Goal: Information Seeking & Learning: Check status

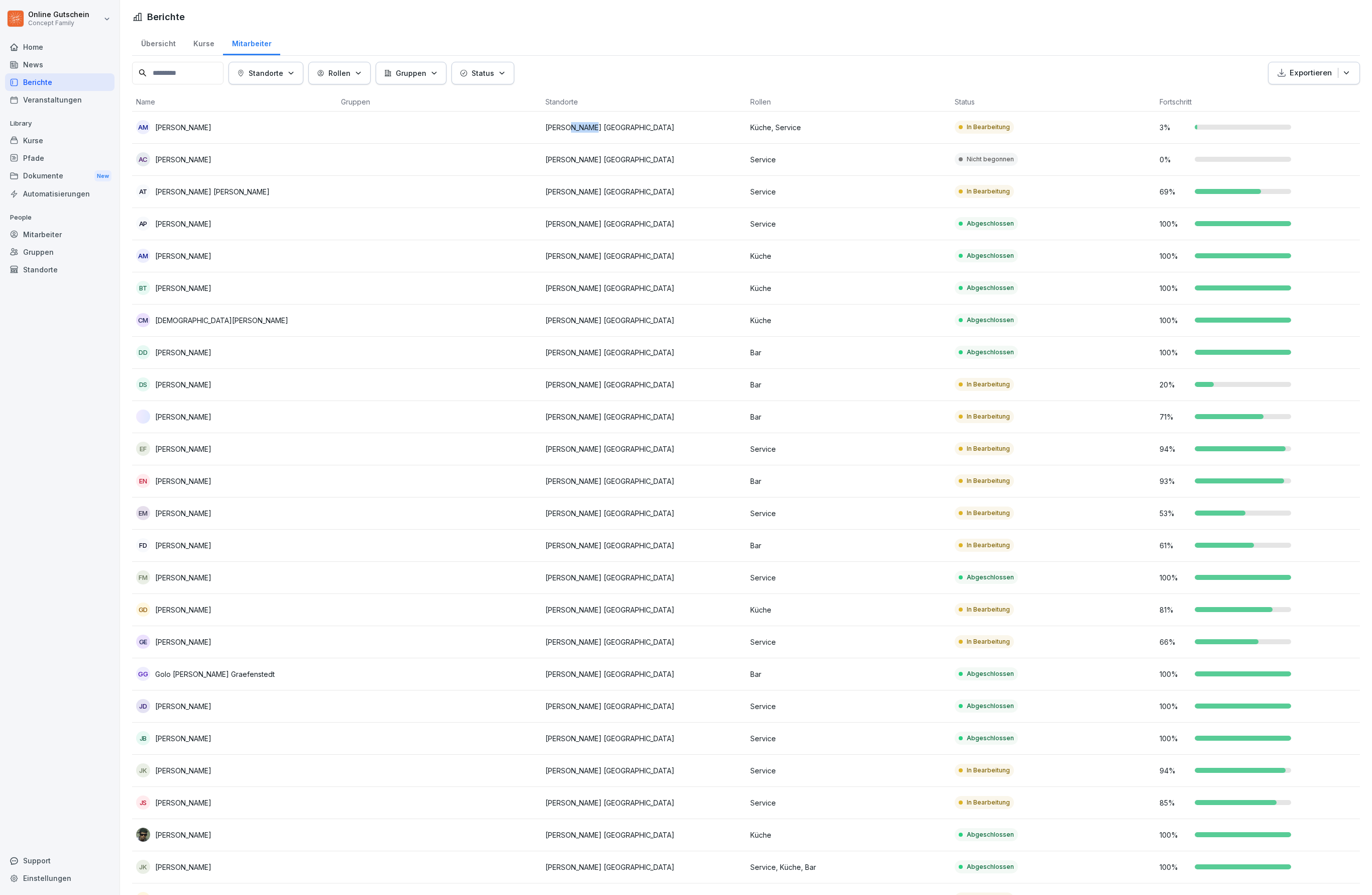
click at [1359, 191] on td "69 %" at bounding box center [1258, 191] width 205 height 32
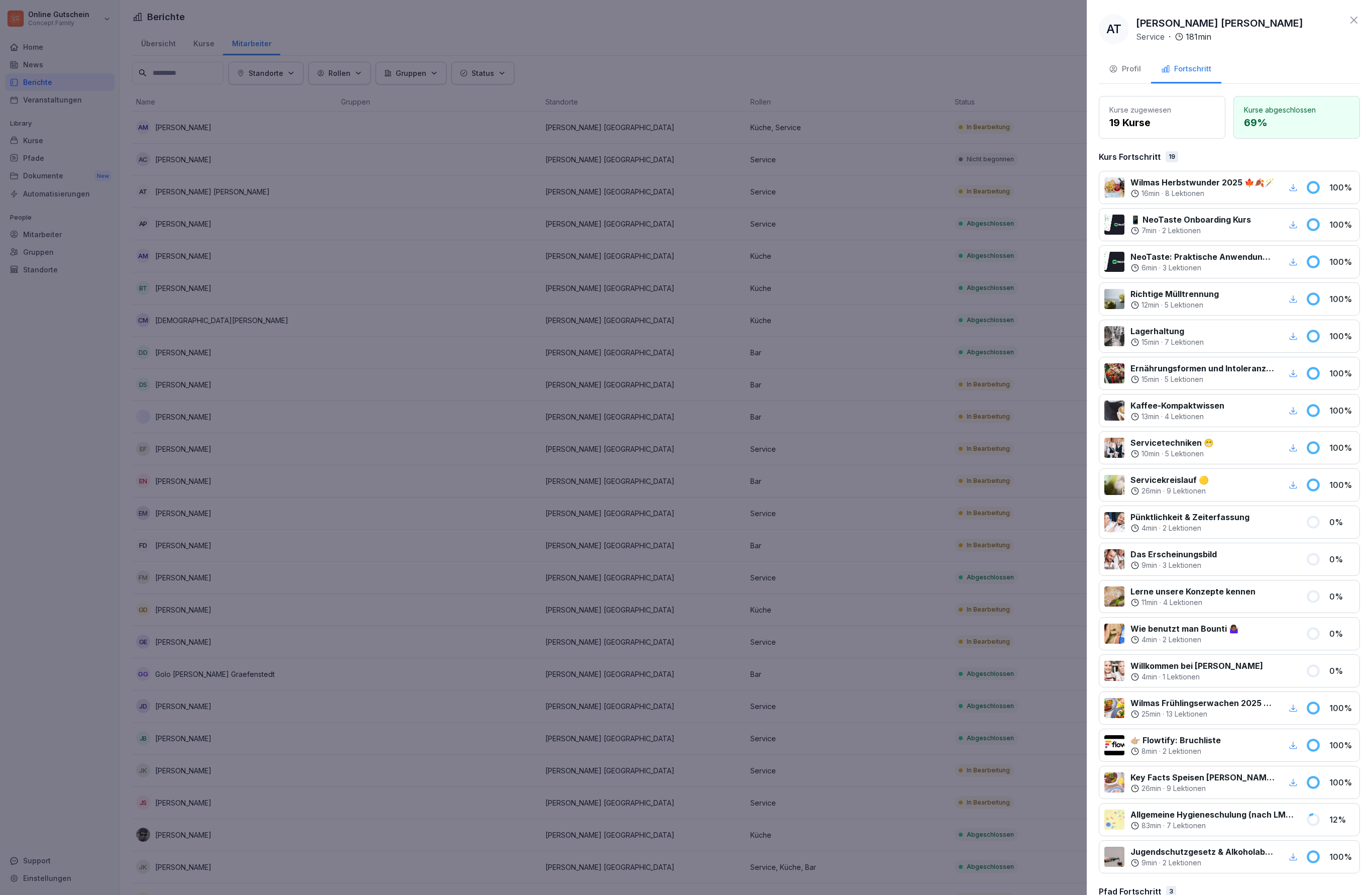
click at [922, 406] on div at bounding box center [686, 448] width 1372 height 895
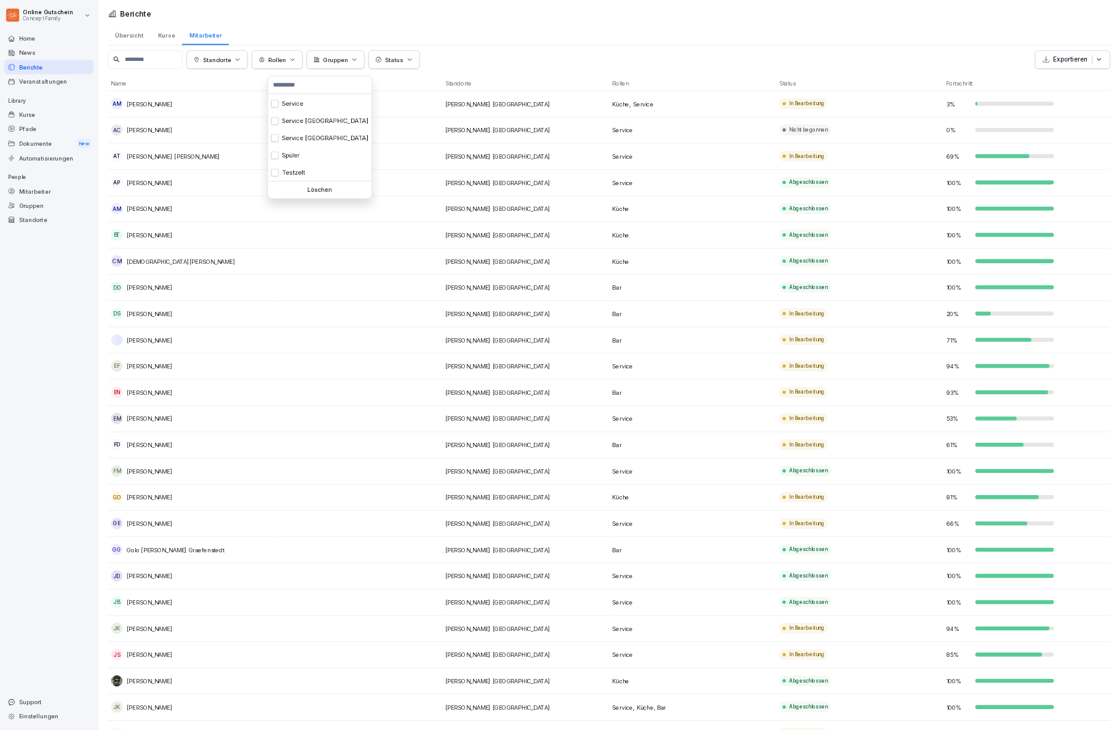
scroll to position [464, 0]
click at [450, 168] on div "Service" at bounding box center [480, 155] width 156 height 26
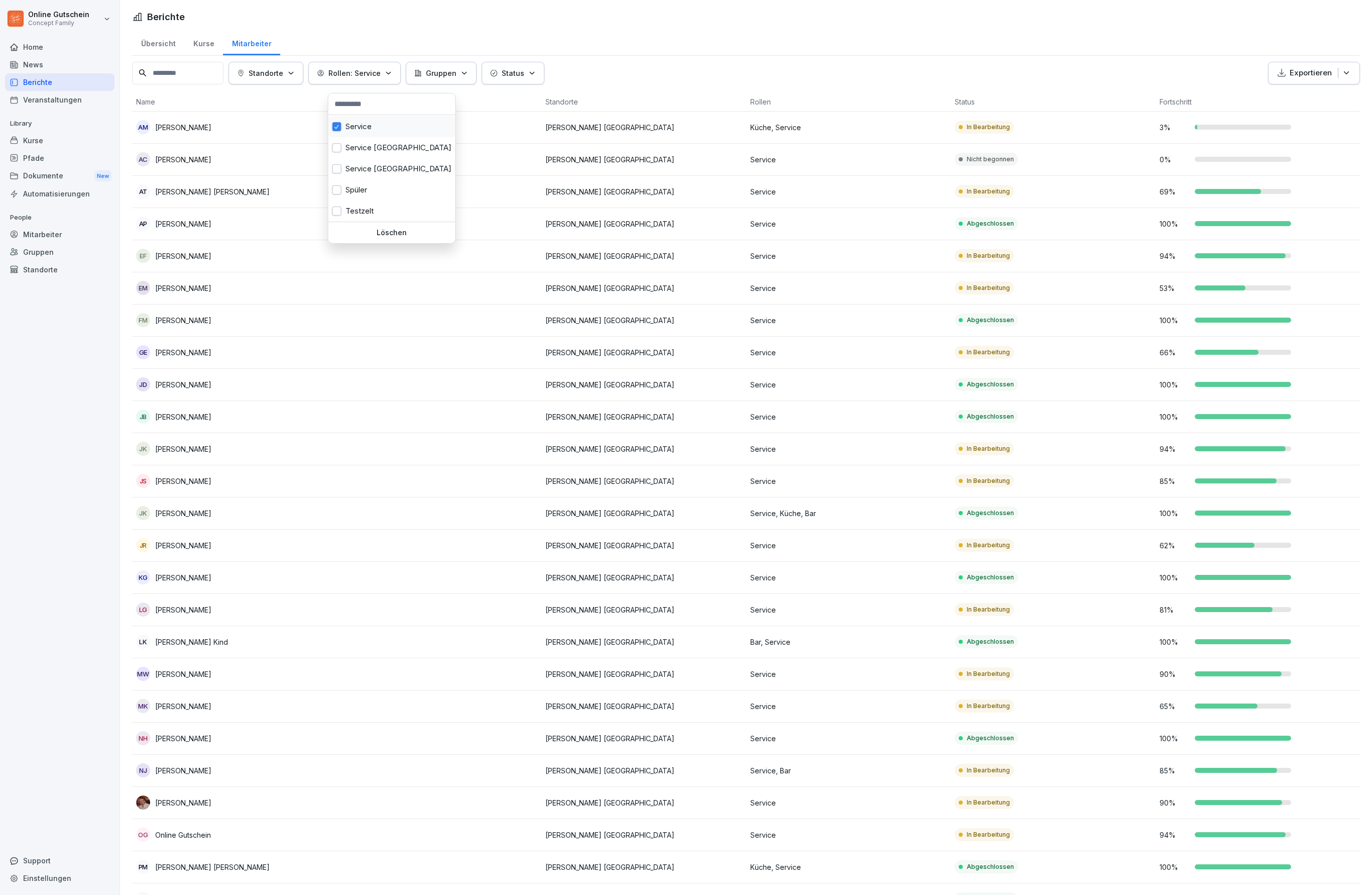
click at [1341, 386] on html "Online Gutschein Concept Family Home News Berichte Veranstaltungen Library Kurs…" at bounding box center [686, 448] width 1372 height 895
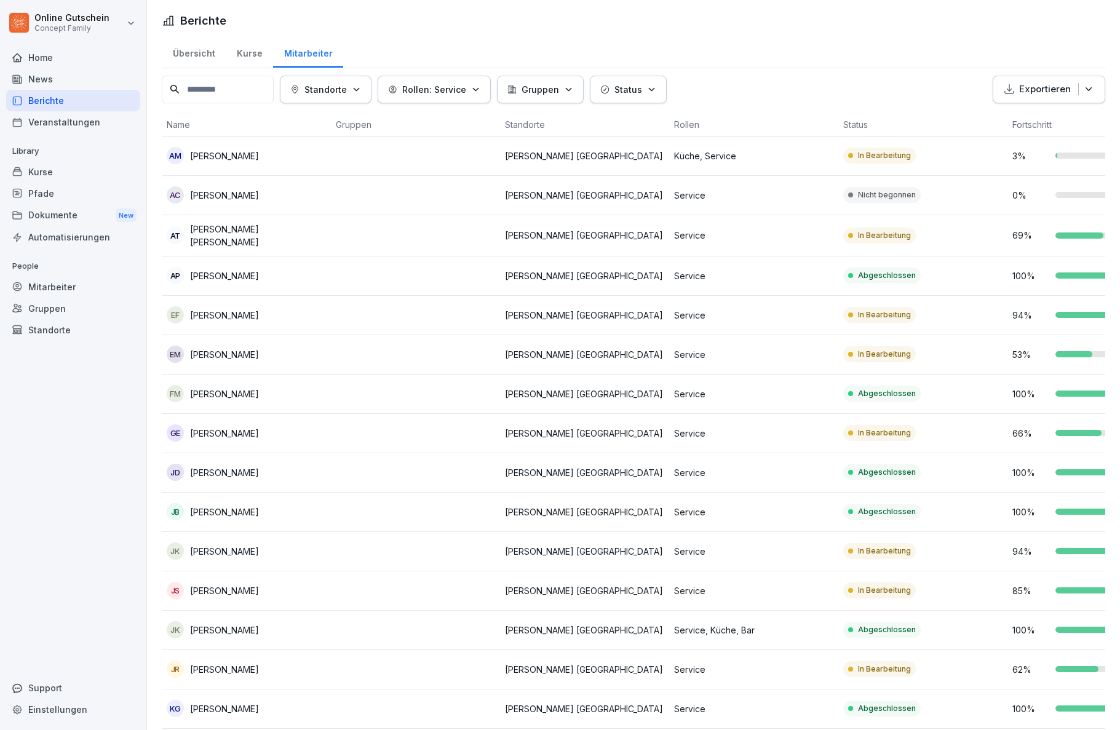
click at [1090, 316] on div at bounding box center [1088, 315] width 65 height 6
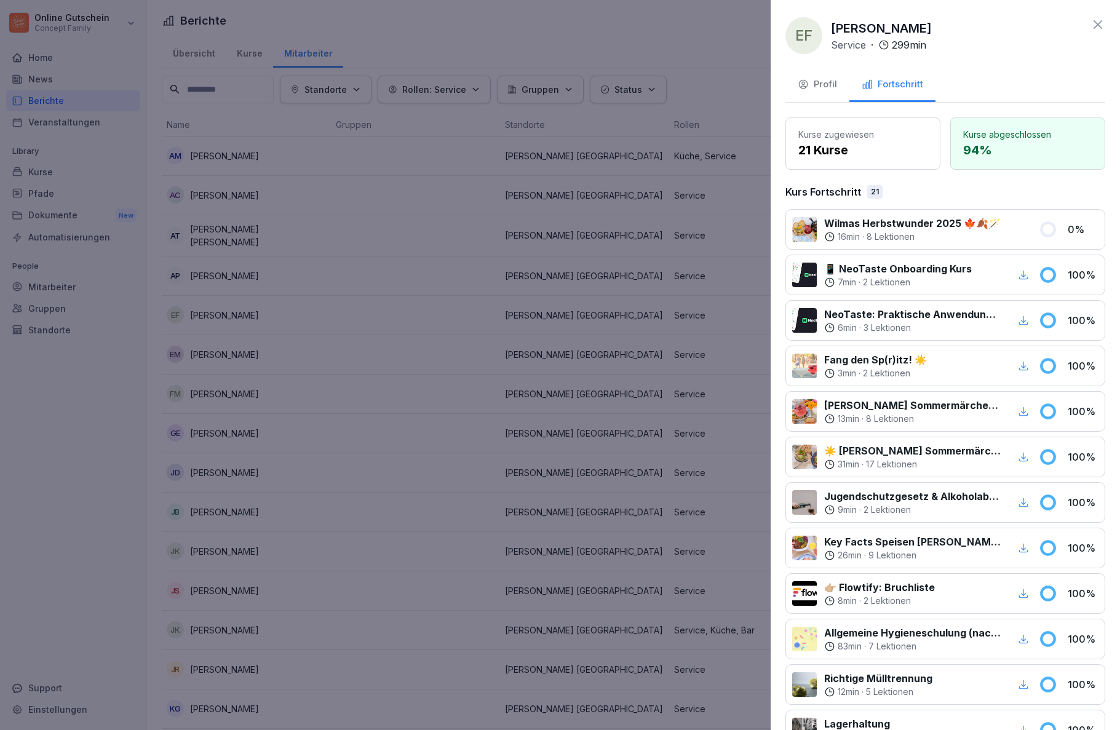
click at [648, 577] on div at bounding box center [560, 365] width 1120 height 730
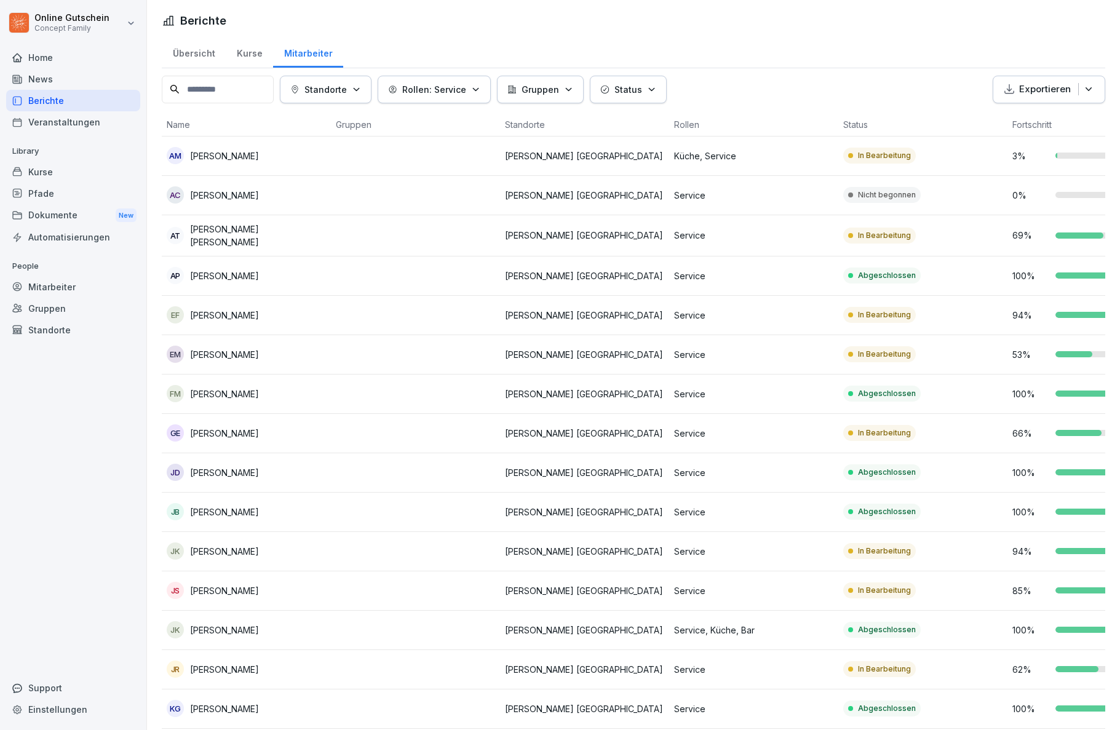
click at [1071, 435] on div at bounding box center [1079, 433] width 46 height 6
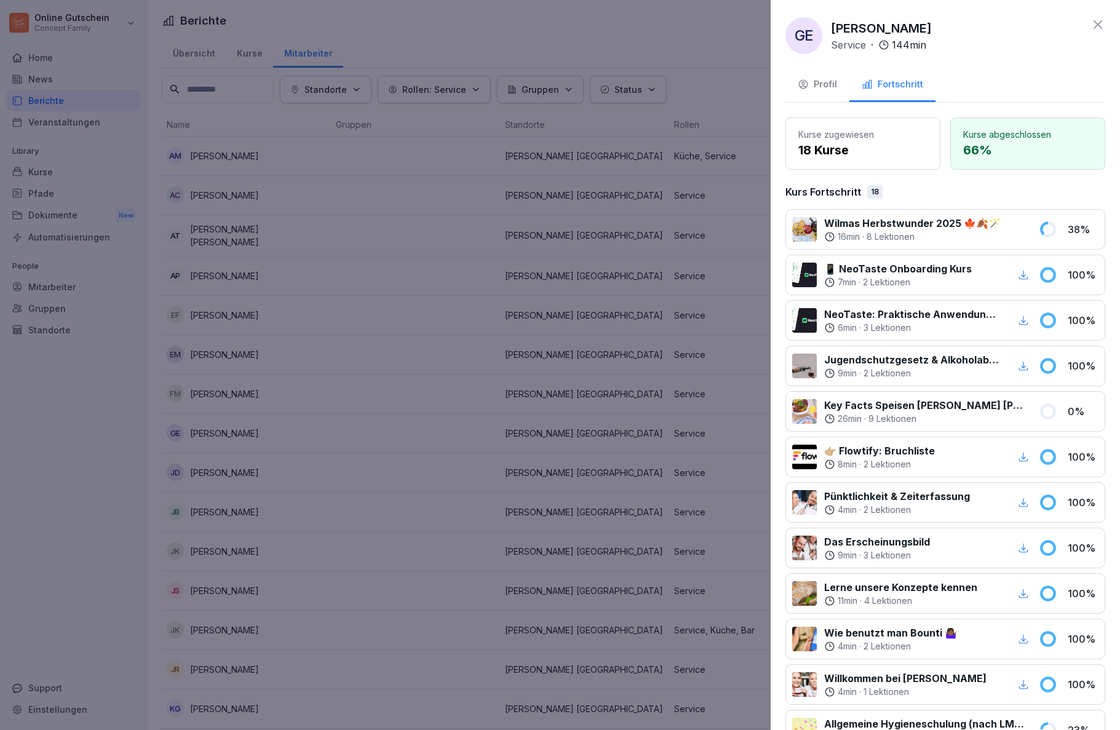
click at [680, 612] on div at bounding box center [560, 365] width 1120 height 730
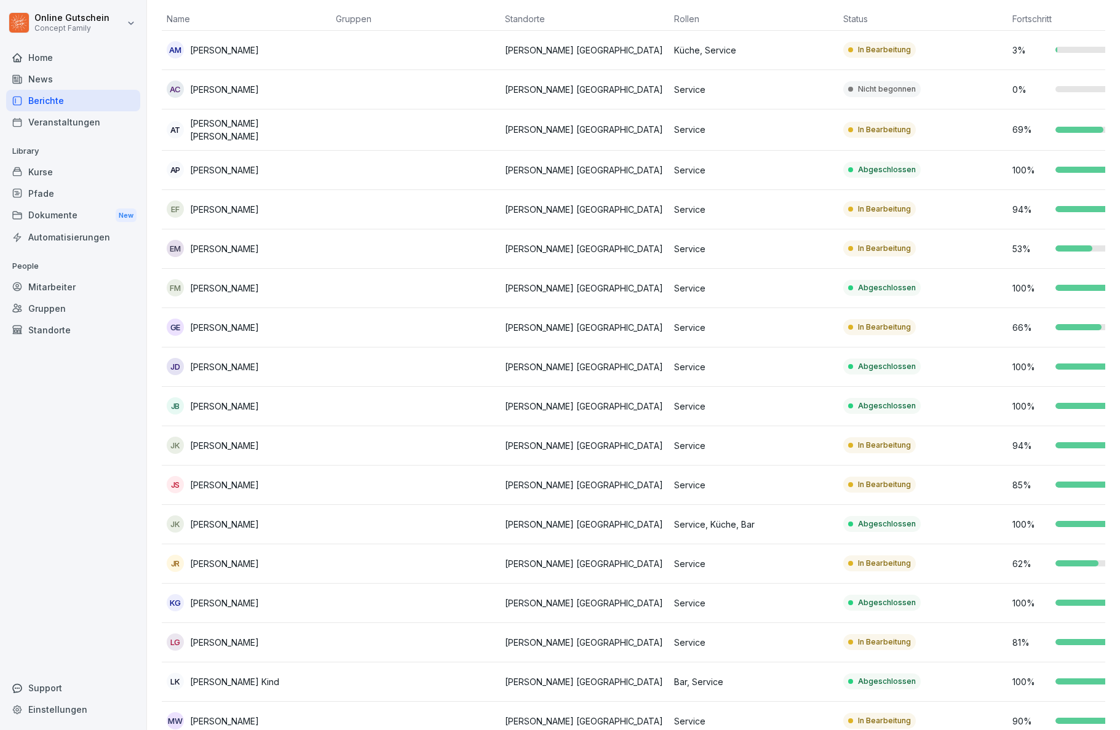
scroll to position [84, 0]
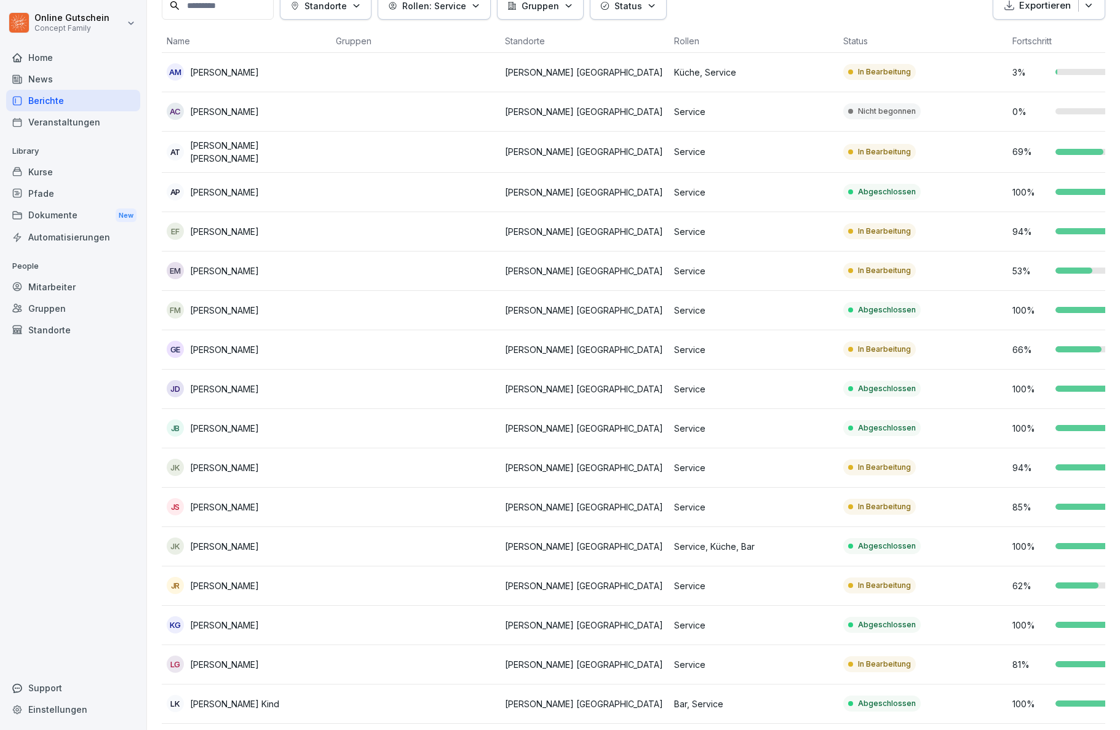
click at [1026, 440] on td "100 %" at bounding box center [1092, 428] width 169 height 39
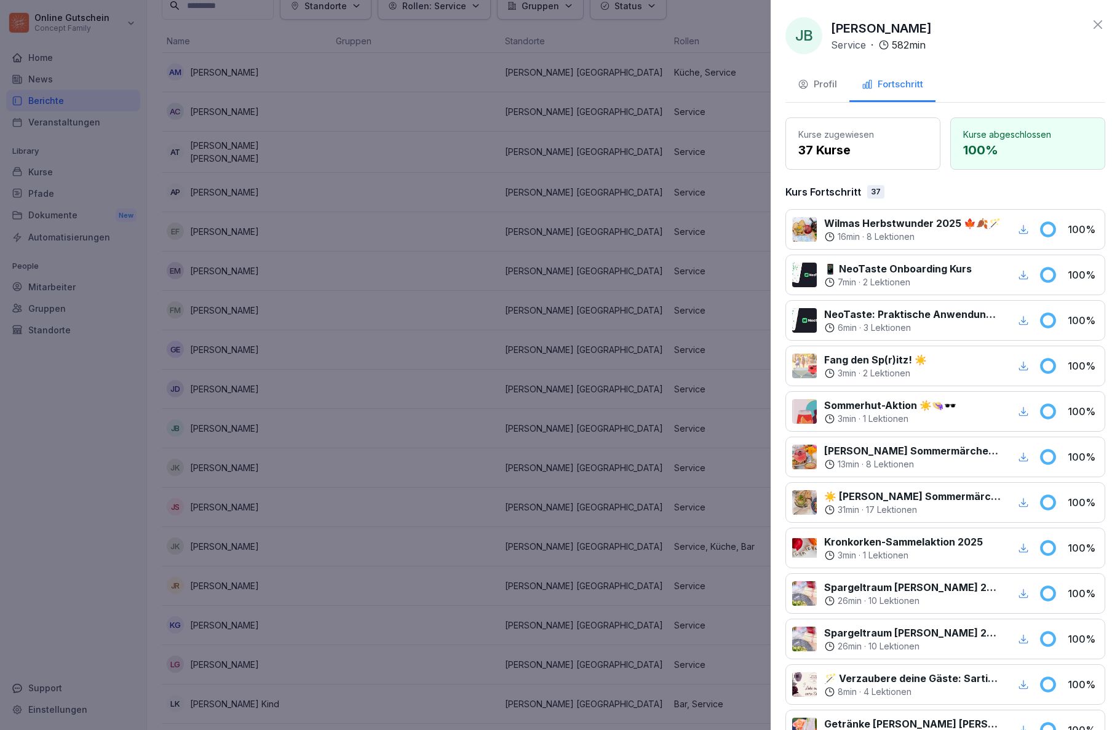
click at [515, 471] on div at bounding box center [560, 365] width 1120 height 730
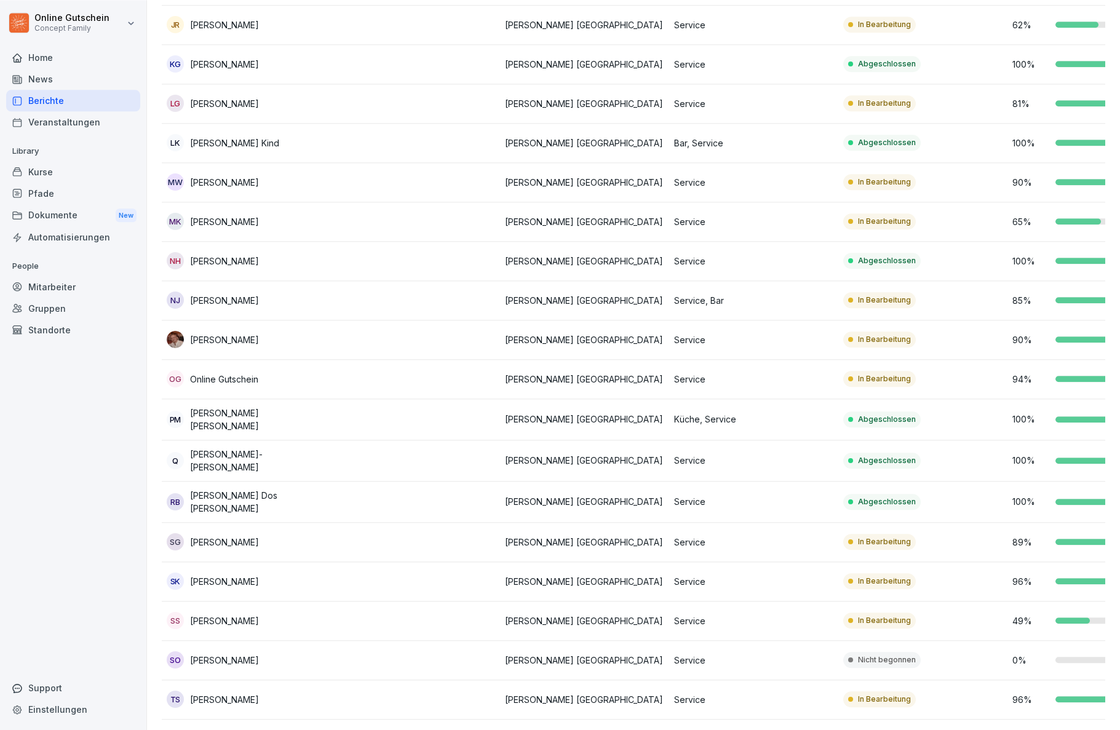
scroll to position [73, 0]
click at [1063, 720] on td "94 %" at bounding box center [1092, 739] width 169 height 39
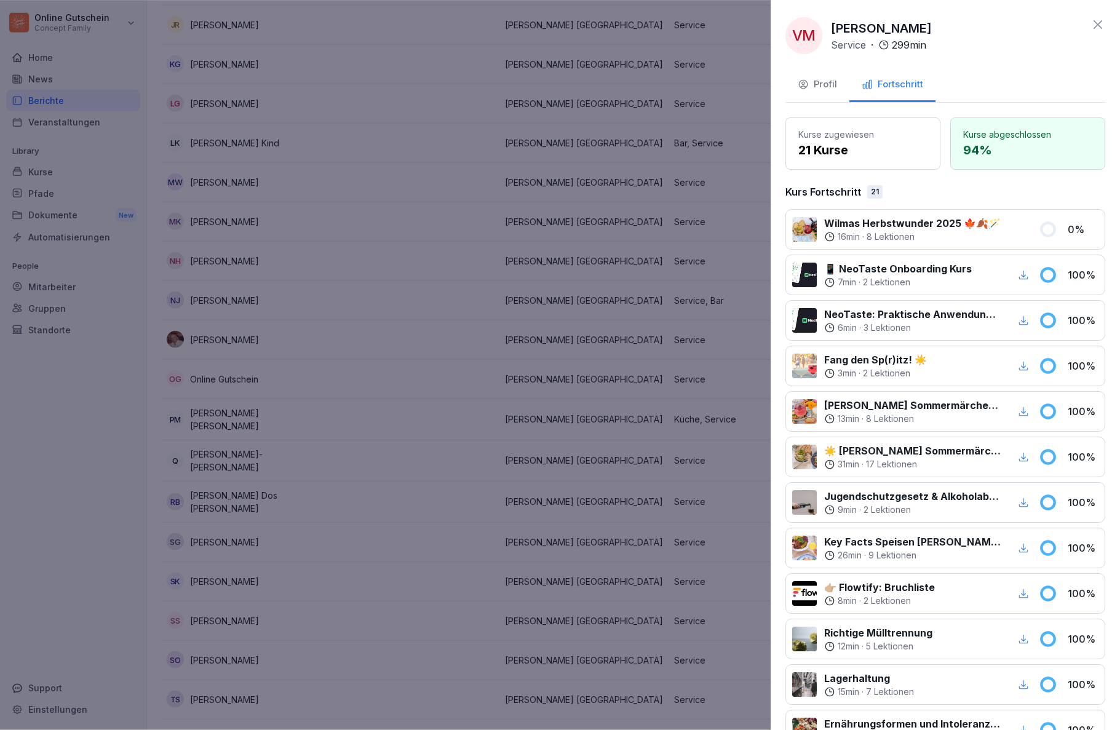
click at [708, 561] on div at bounding box center [560, 365] width 1120 height 730
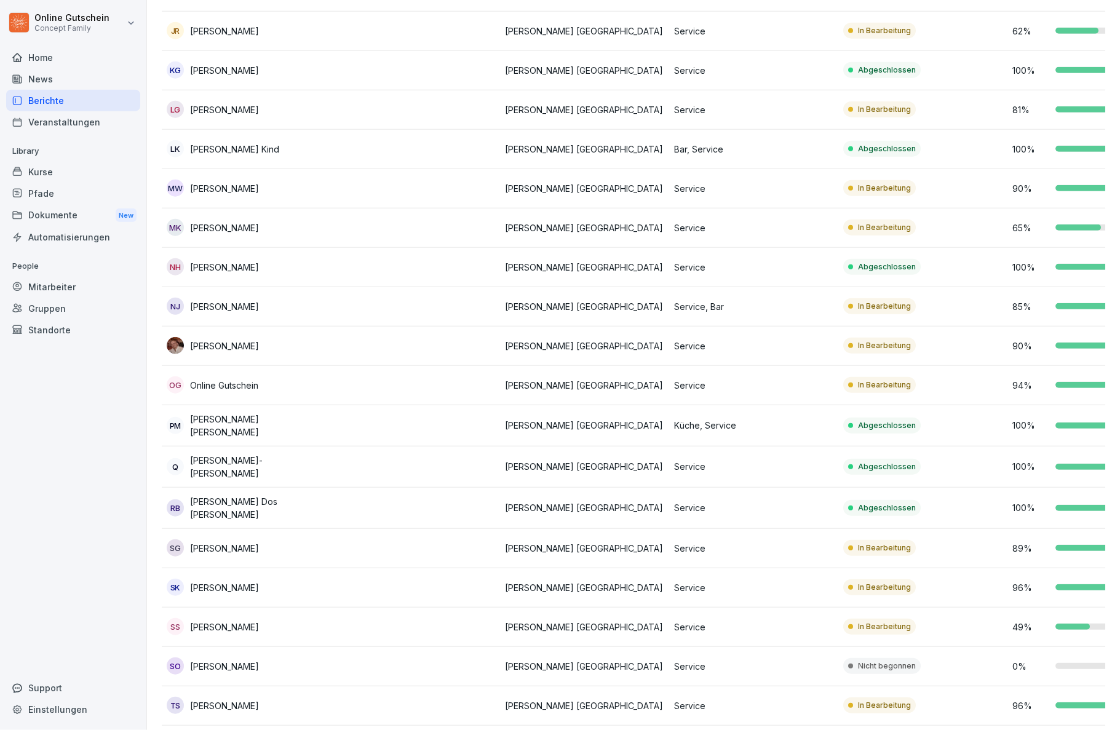
scroll to position [636, 0]
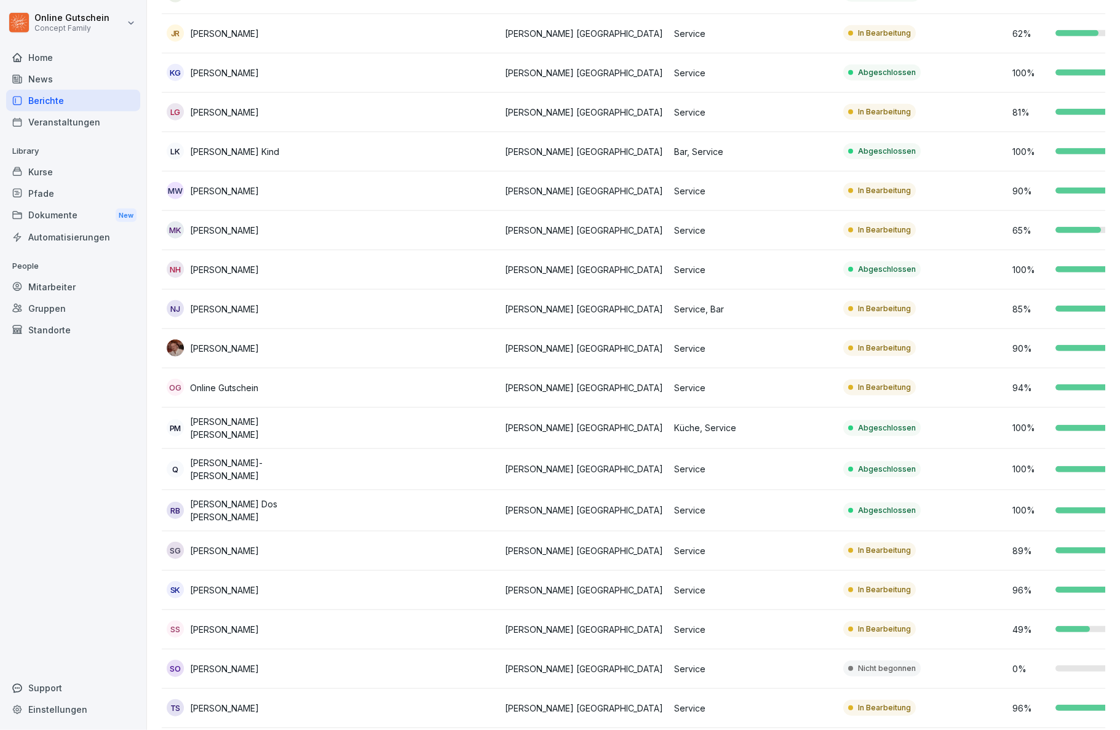
click at [1043, 463] on p "100 %" at bounding box center [1031, 469] width 37 height 13
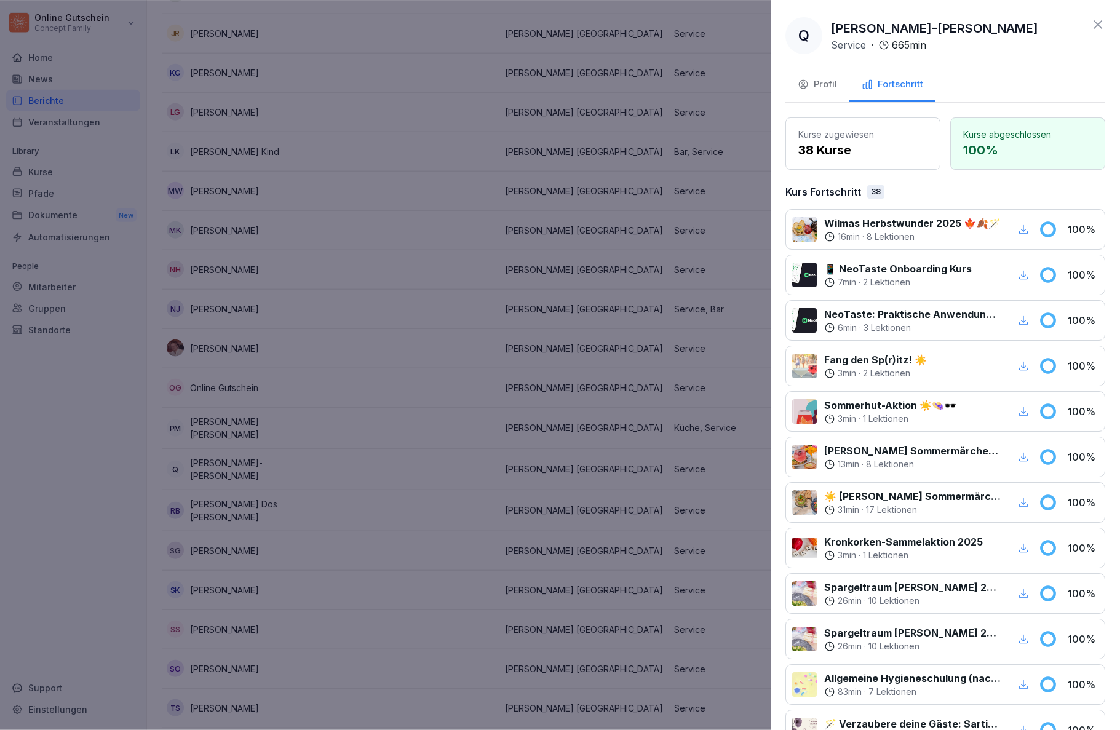
click at [637, 439] on div at bounding box center [560, 365] width 1120 height 730
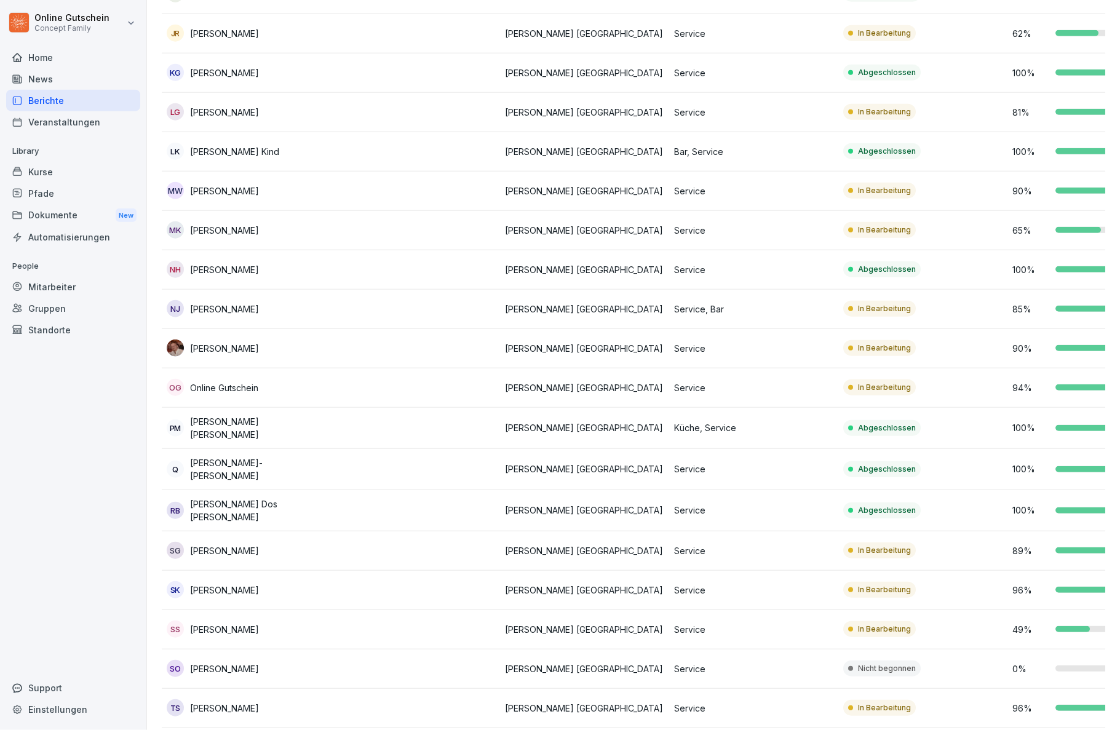
click at [1080, 266] on div at bounding box center [1091, 269] width 70 height 6
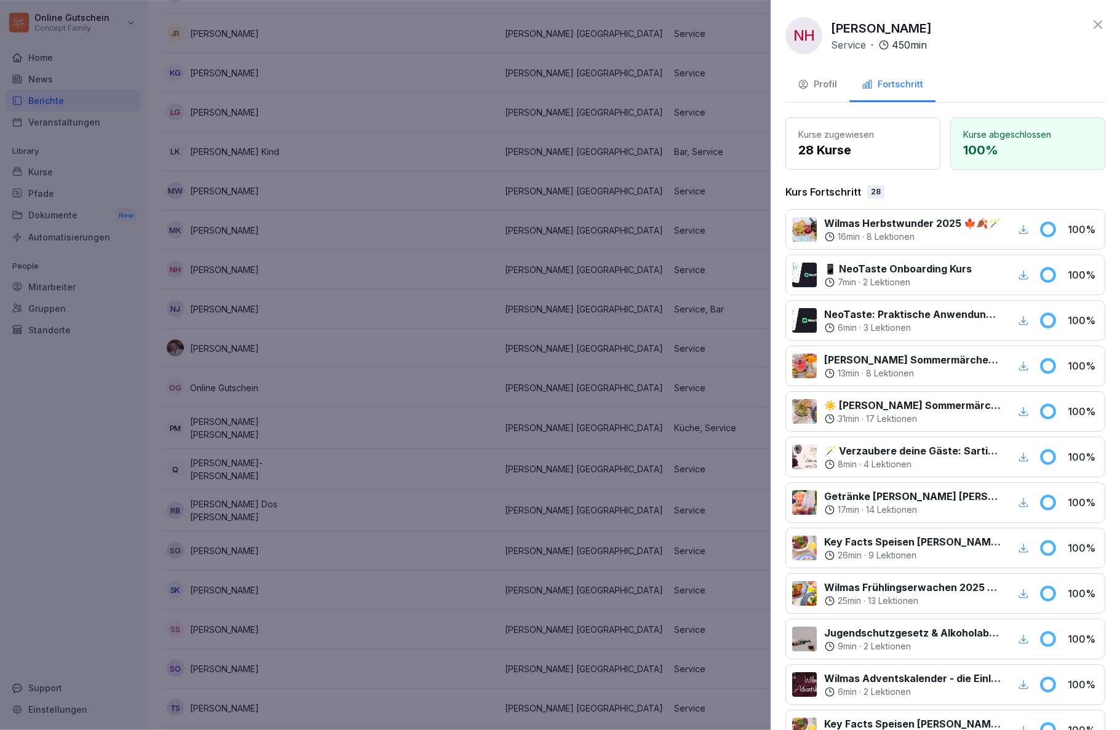
click at [601, 465] on div at bounding box center [560, 365] width 1120 height 730
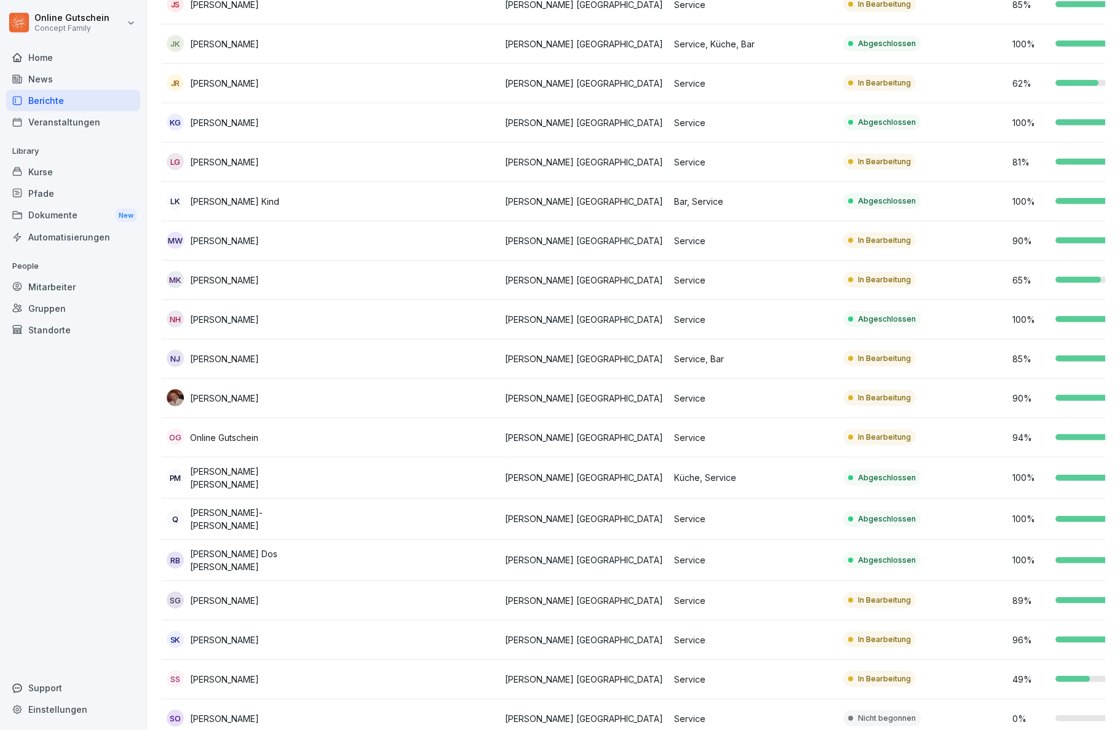
scroll to position [590, 0]
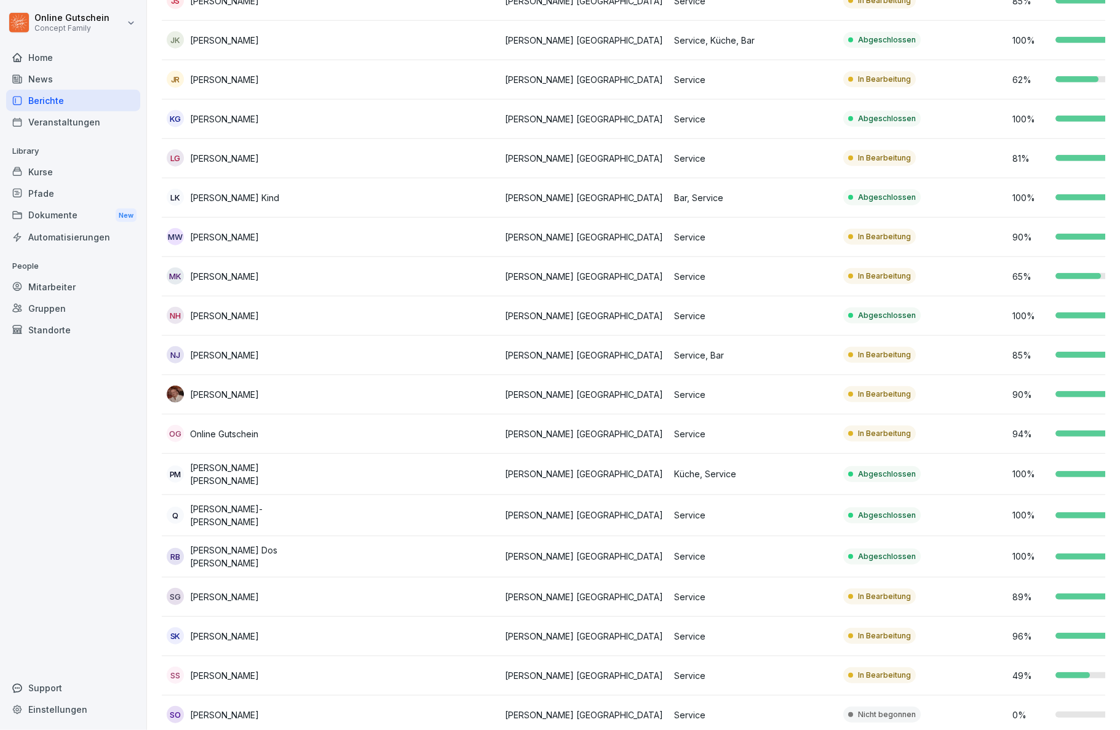
click at [1052, 509] on div "100 %" at bounding box center [1092, 515] width 159 height 13
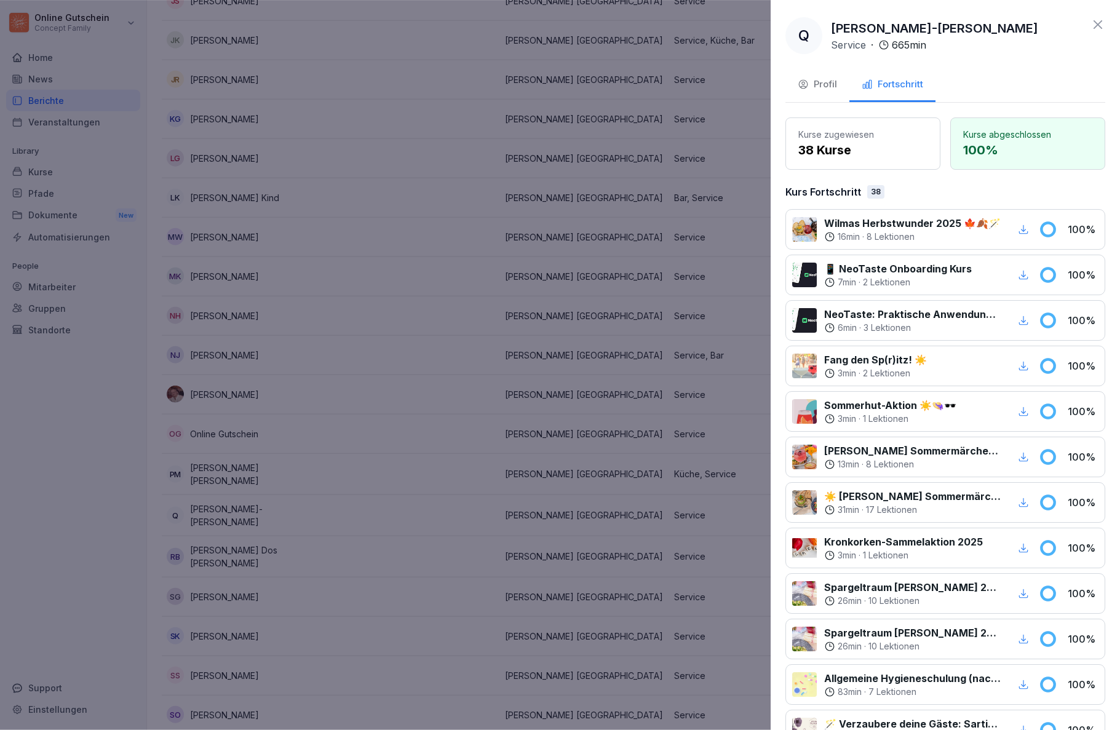
click at [1049, 593] on icon at bounding box center [1048, 593] width 13 height 13
click at [650, 630] on div at bounding box center [560, 365] width 1120 height 730
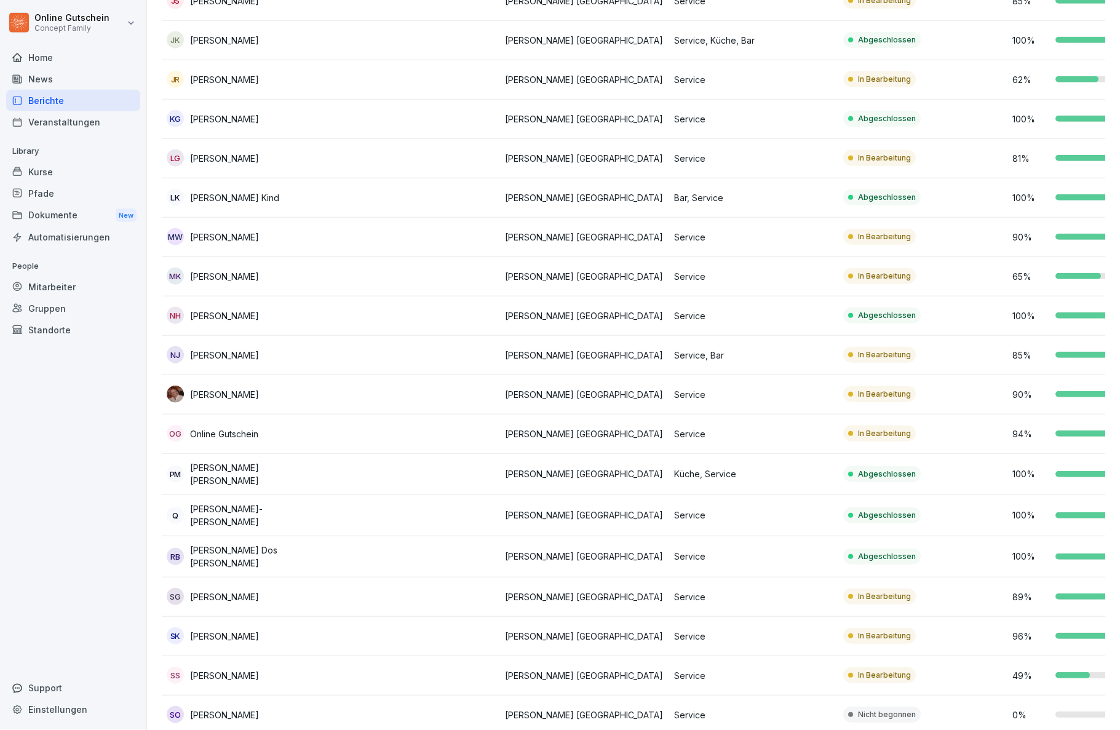
click at [1069, 672] on div at bounding box center [1073, 675] width 34 height 6
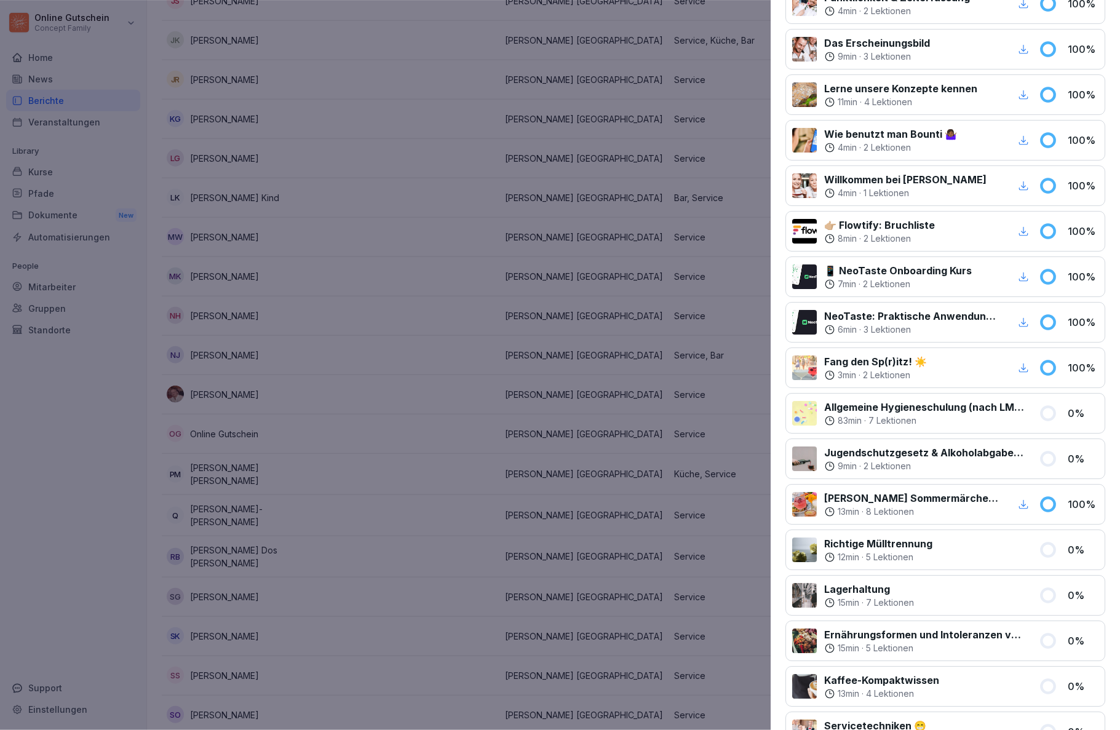
scroll to position [272, 0]
click at [568, 306] on div at bounding box center [560, 365] width 1120 height 730
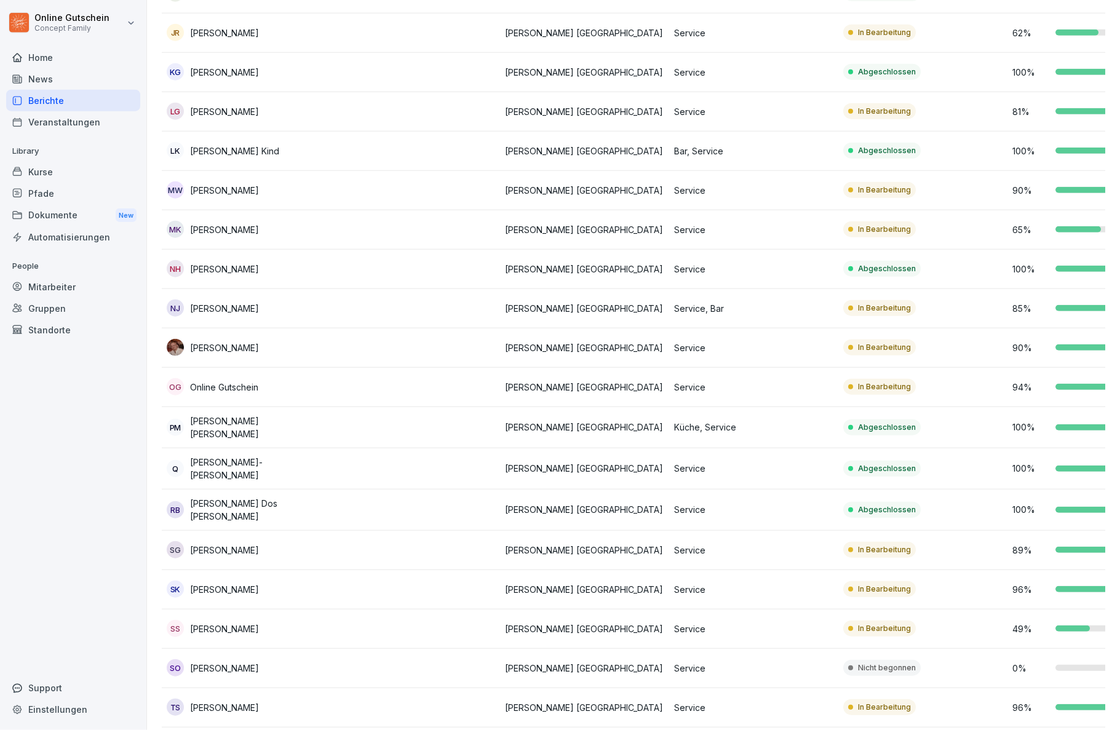
scroll to position [639, 0]
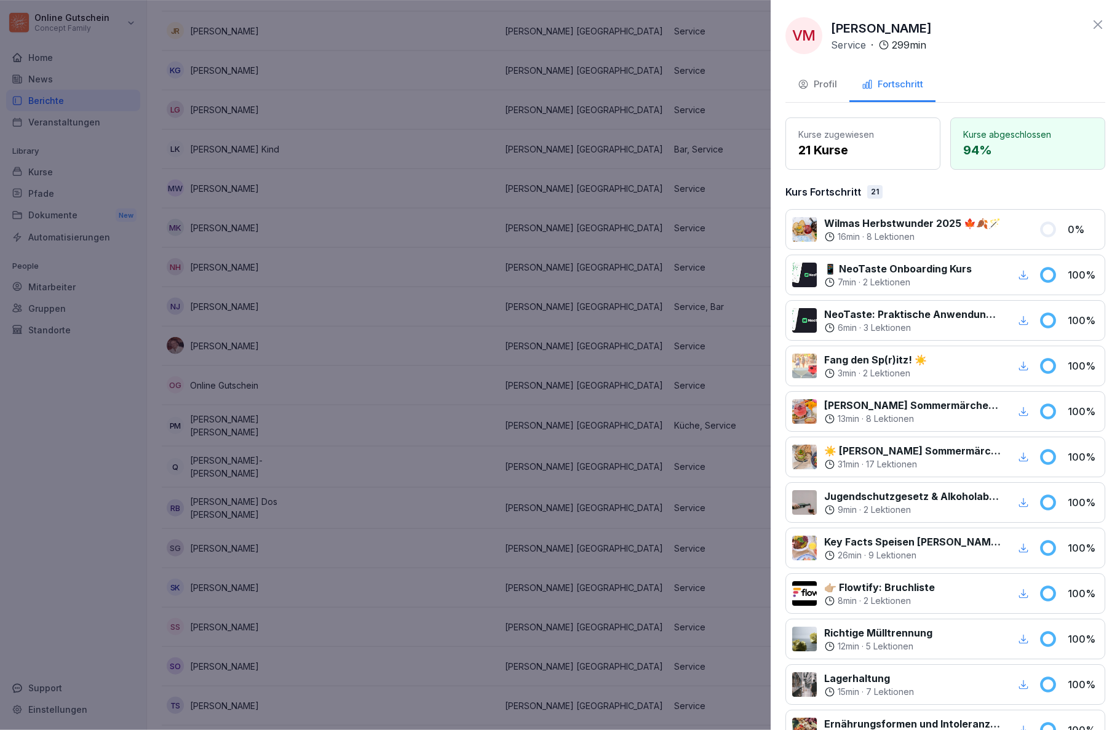
click at [718, 517] on div at bounding box center [560, 365] width 1120 height 730
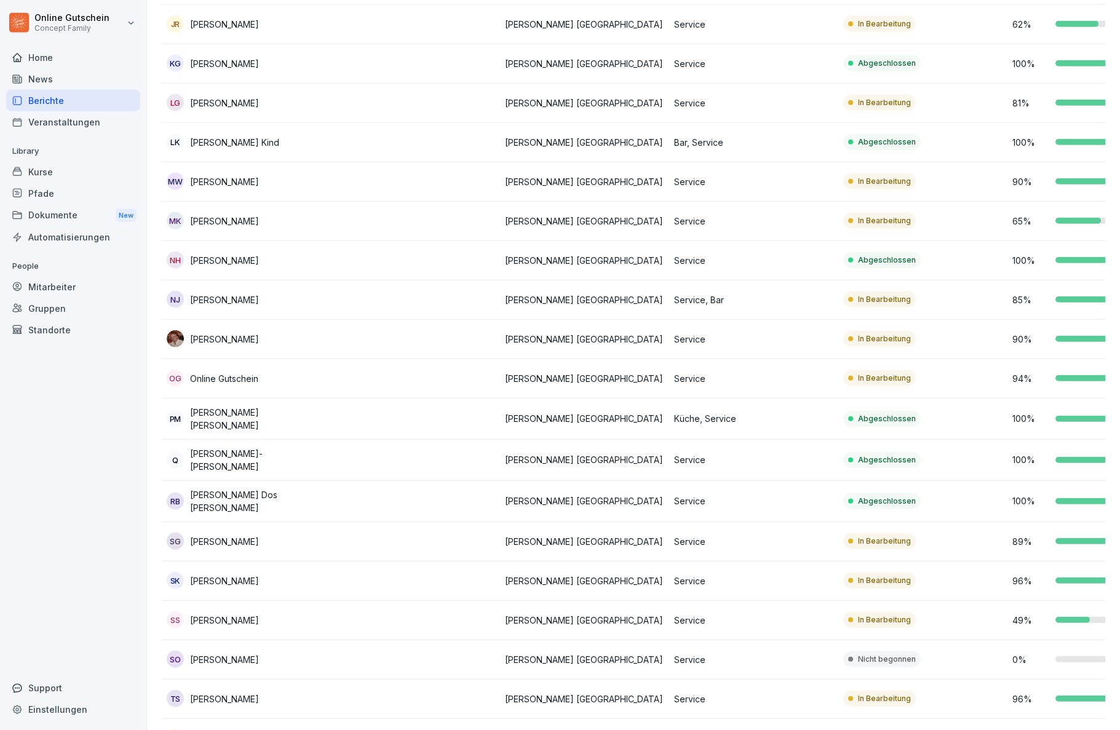
scroll to position [645, 0]
click at [1055, 693] on div "96 %" at bounding box center [1092, 699] width 159 height 13
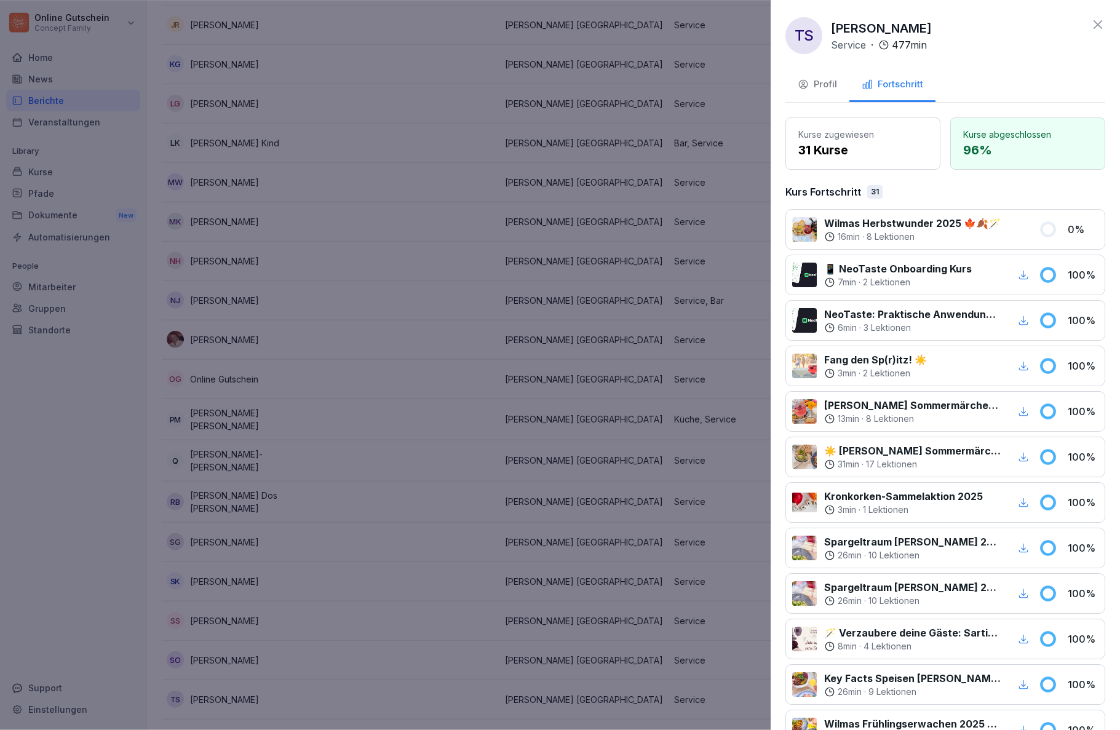
click at [701, 545] on div at bounding box center [560, 365] width 1120 height 730
